Goal: Information Seeking & Learning: Learn about a topic

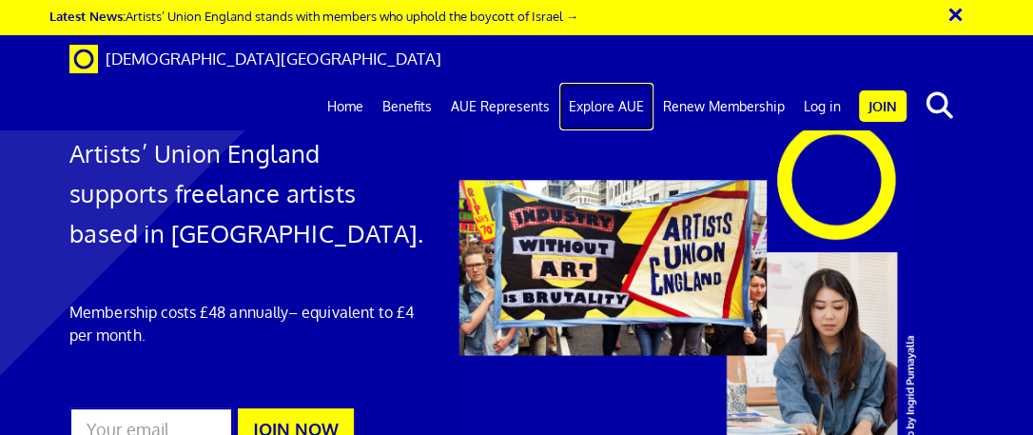
click at [611, 83] on link "Explore AUE" at bounding box center [606, 107] width 94 height 48
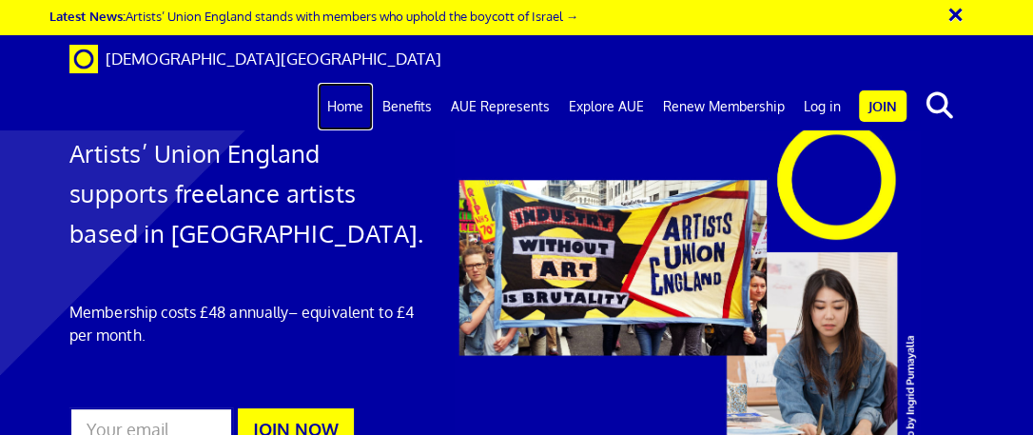
click at [358, 83] on link "Home" at bounding box center [345, 107] width 55 height 48
click at [417, 83] on link "Benefits" at bounding box center [407, 107] width 68 height 48
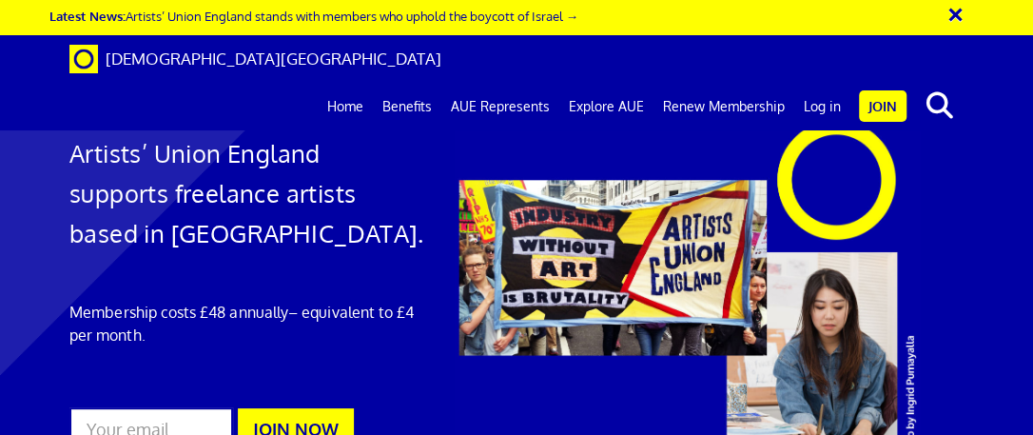
scroll to position [941, 0]
click at [600, 83] on link "Explore AUE" at bounding box center [606, 107] width 94 height 48
drag, startPoint x: 787, startPoint y: 363, endPoint x: 629, endPoint y: 364, distance: 157.9
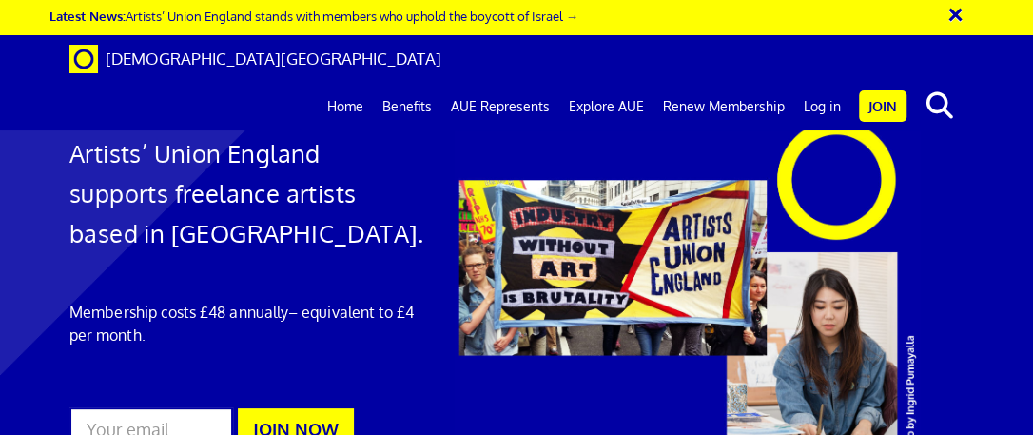
scroll to position [2374, 0]
drag, startPoint x: 562, startPoint y: 404, endPoint x: 905, endPoint y: 400, distance: 342.5
